Goal: Find specific page/section: Find specific page/section

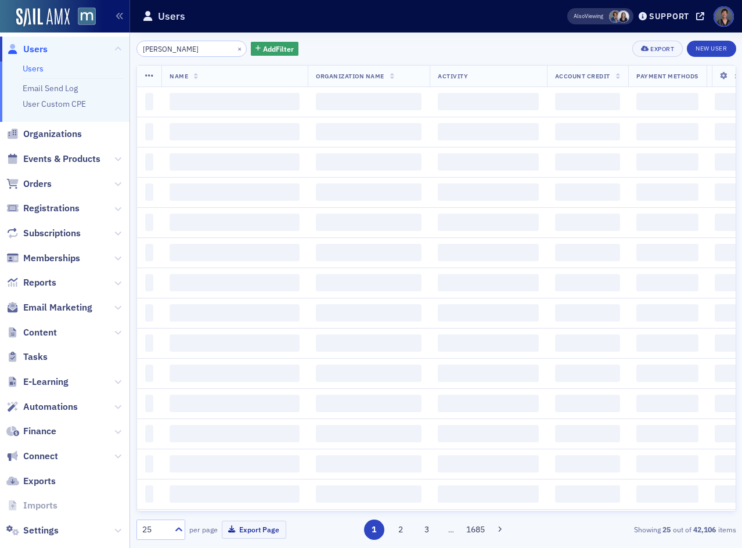
type input "[PERSON_NAME]"
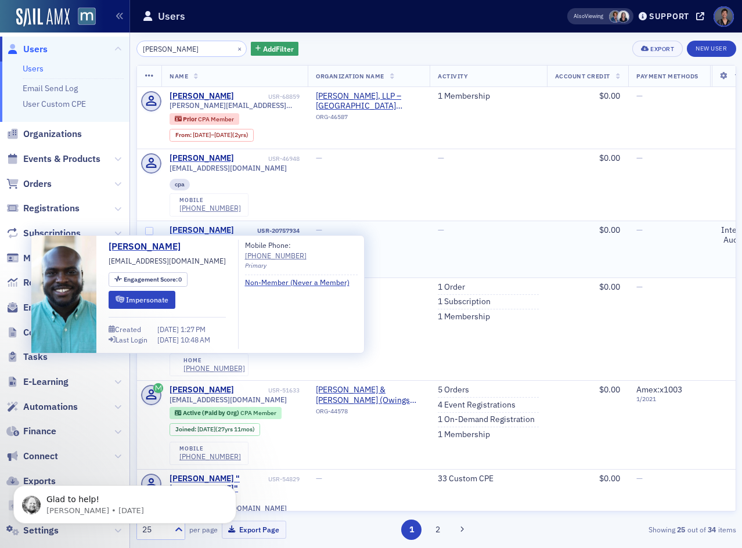
click at [191, 232] on div "[PERSON_NAME]" at bounding box center [202, 230] width 64 height 10
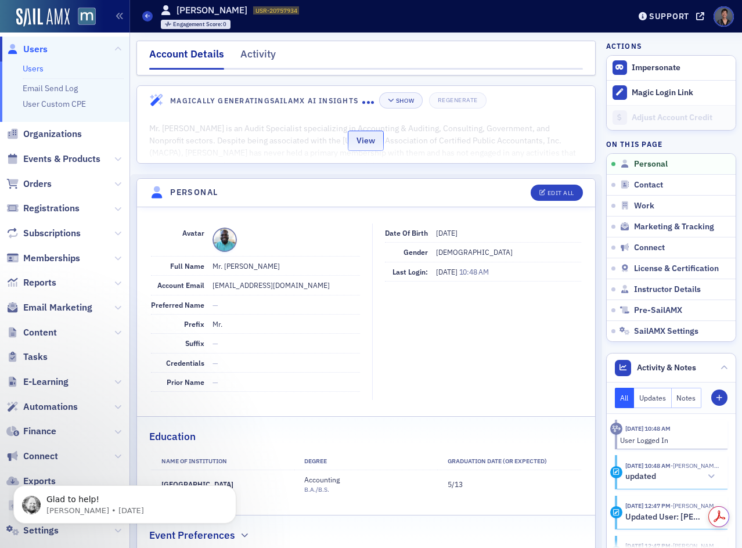
click at [360, 140] on button "View" at bounding box center [366, 141] width 36 height 20
